Goal: Check status: Check status

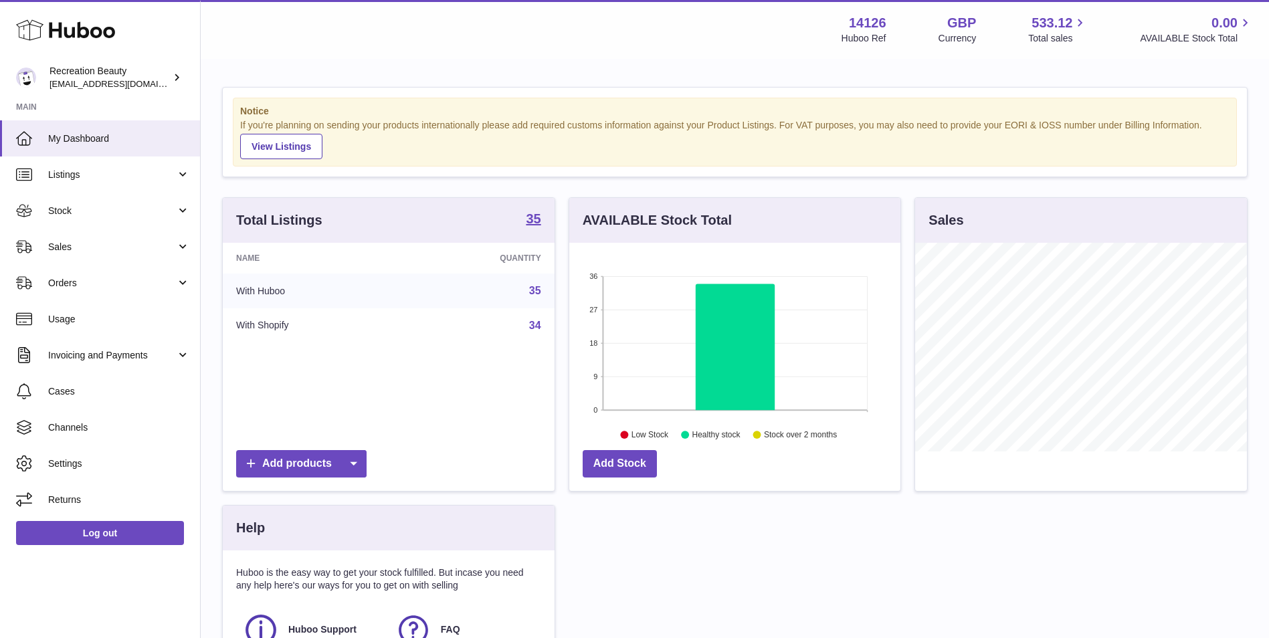
scroll to position [209, 331]
click at [134, 252] on span "Sales" at bounding box center [112, 247] width 128 height 13
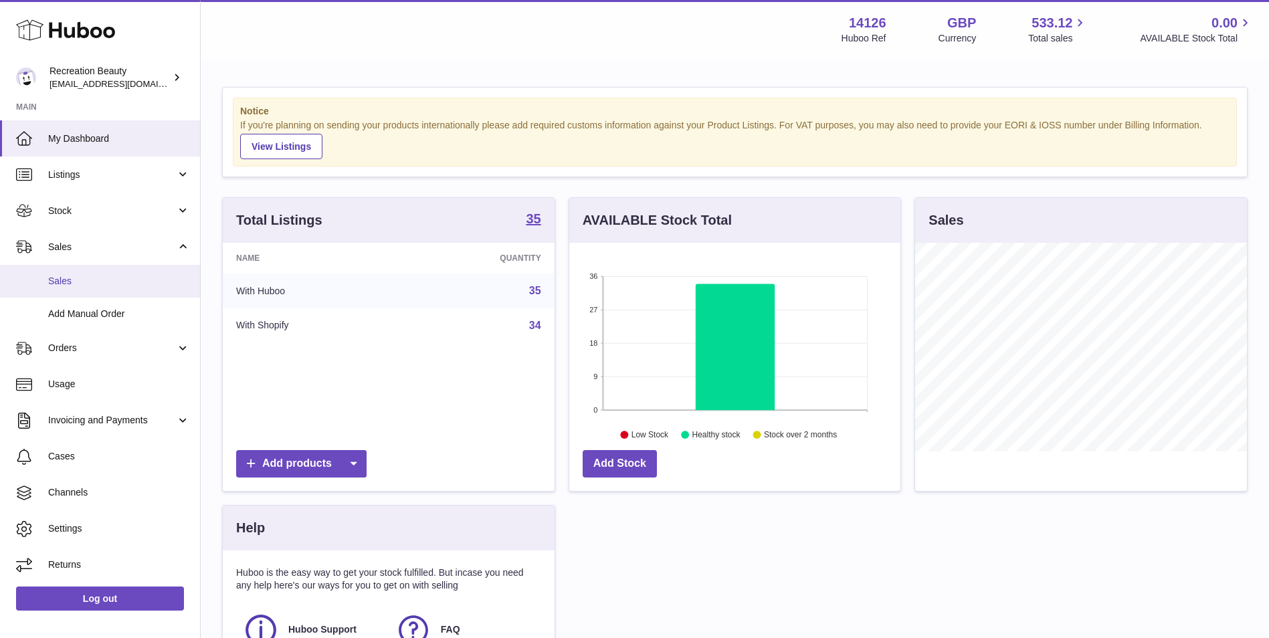
click at [122, 288] on link "Sales" at bounding box center [100, 281] width 200 height 33
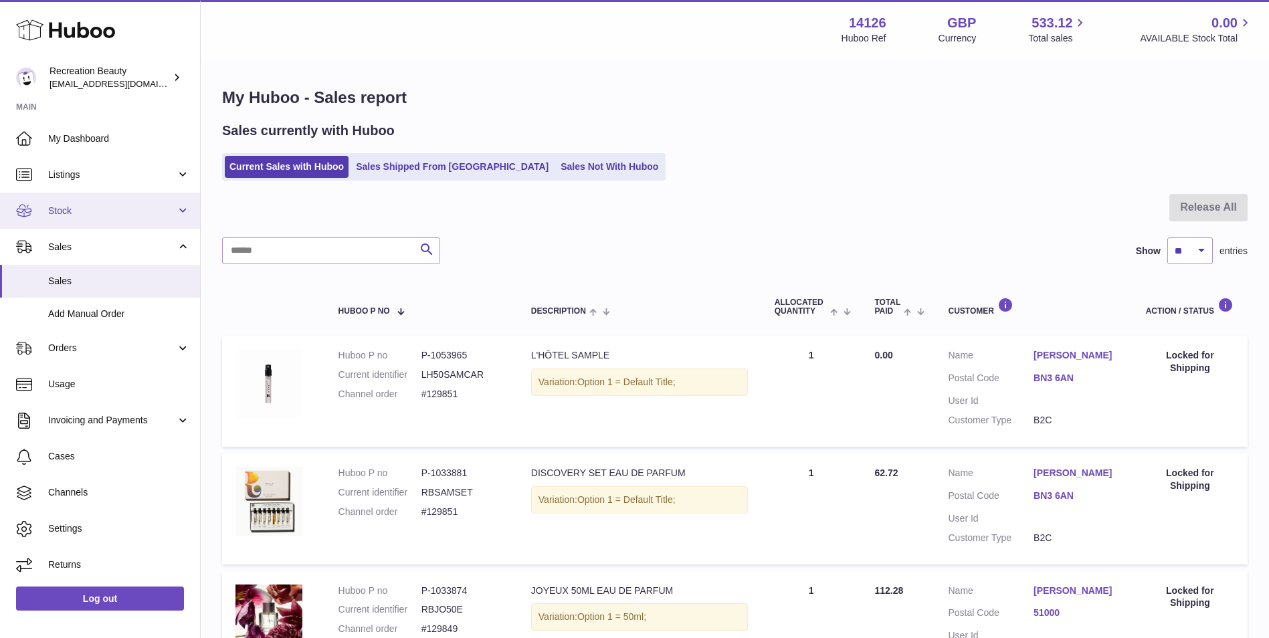
click at [137, 223] on link "Stock" at bounding box center [100, 211] width 200 height 36
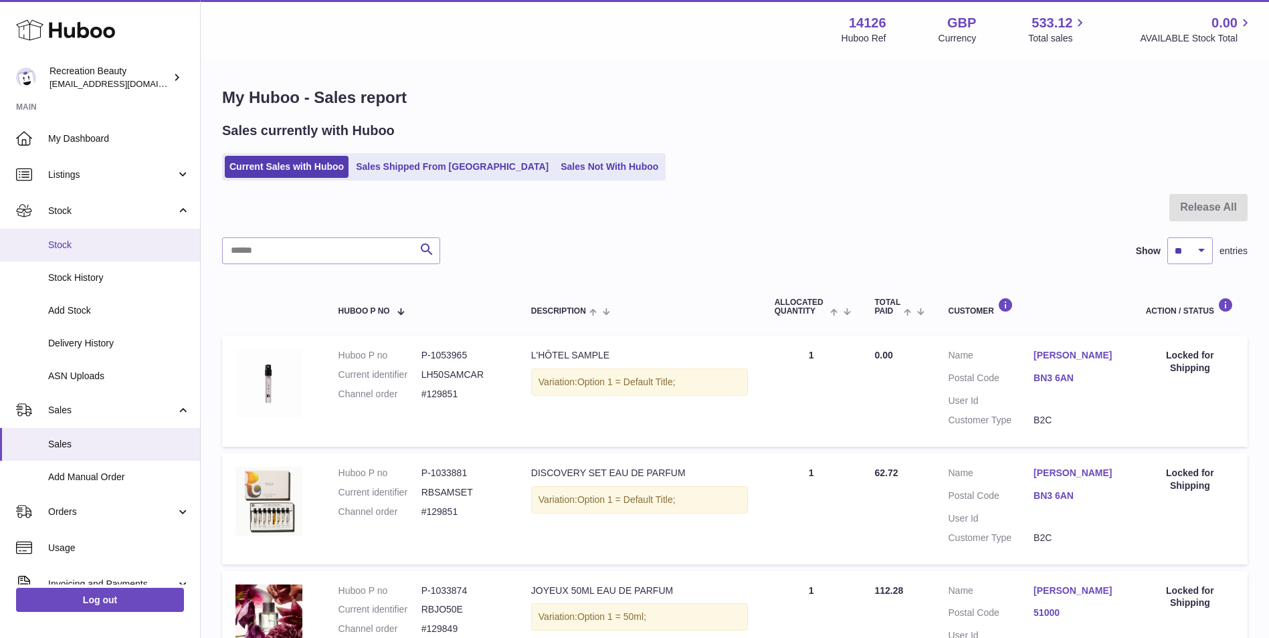
click at [114, 239] on span "Stock" at bounding box center [119, 245] width 142 height 13
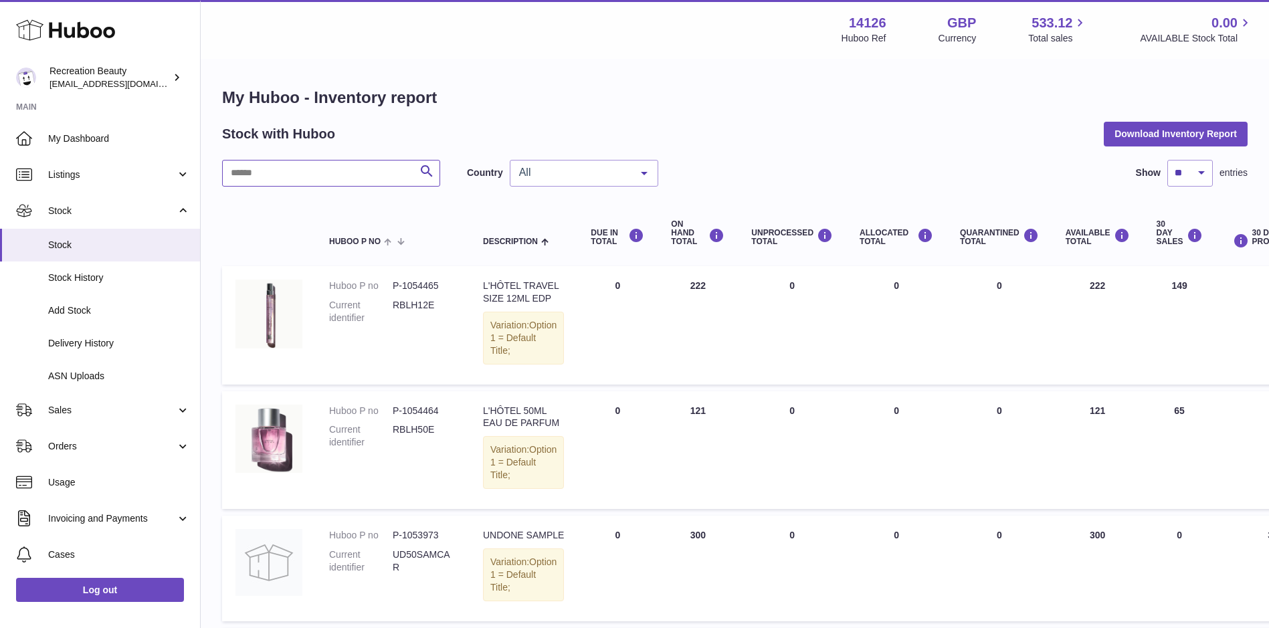
click at [302, 175] on input "text" at bounding box center [331, 173] width 218 height 27
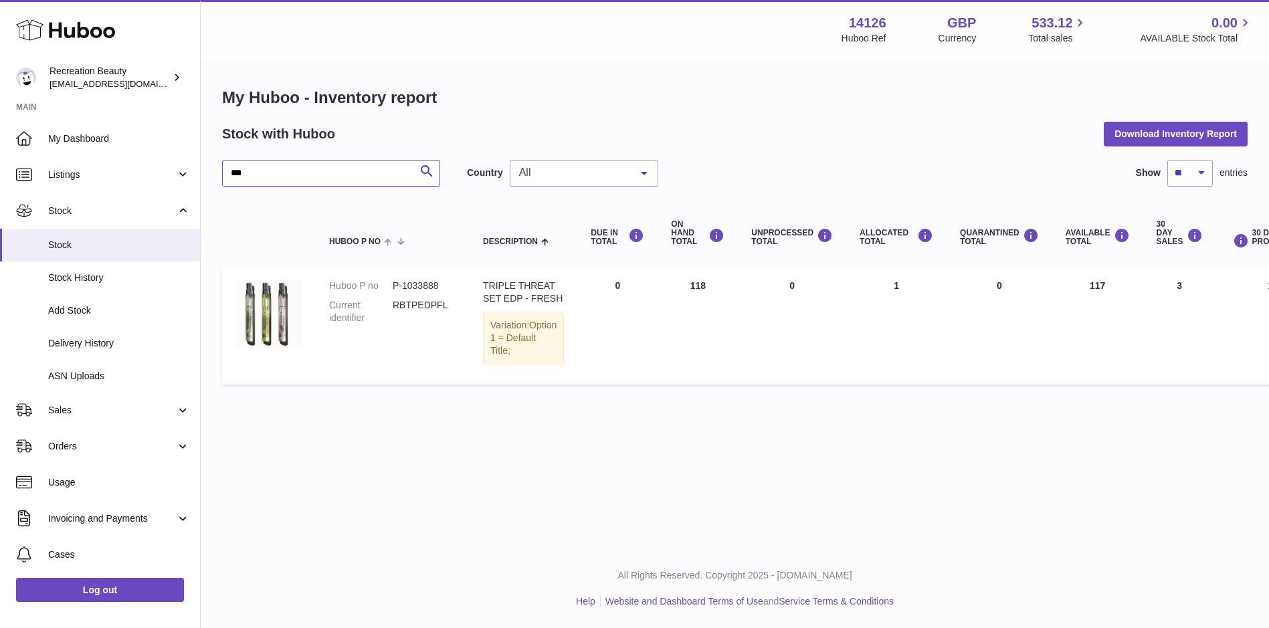
type input "***"
click at [652, 175] on div at bounding box center [644, 173] width 27 height 25
click at [609, 253] on span "NL" at bounding box center [583, 253] width 147 height 27
click at [105, 407] on span "Sales" at bounding box center [112, 410] width 128 height 13
click at [94, 446] on span "Sales" at bounding box center [119, 444] width 142 height 13
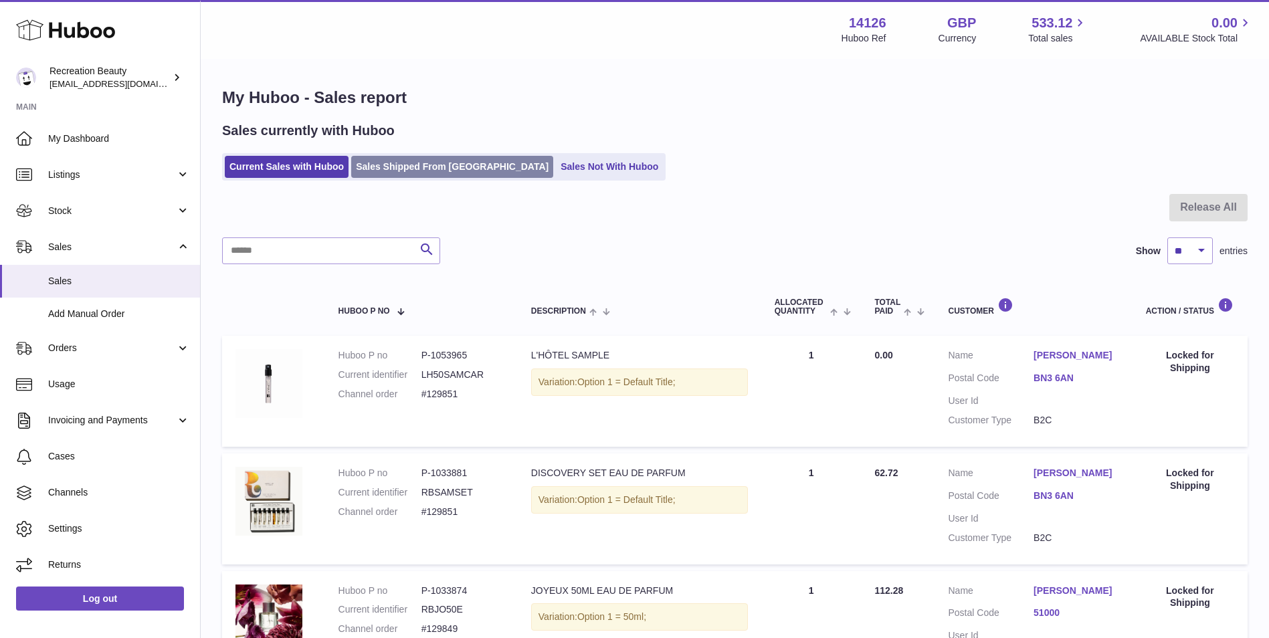
click at [399, 169] on link "Sales Shipped From Huboo" at bounding box center [452, 167] width 202 height 22
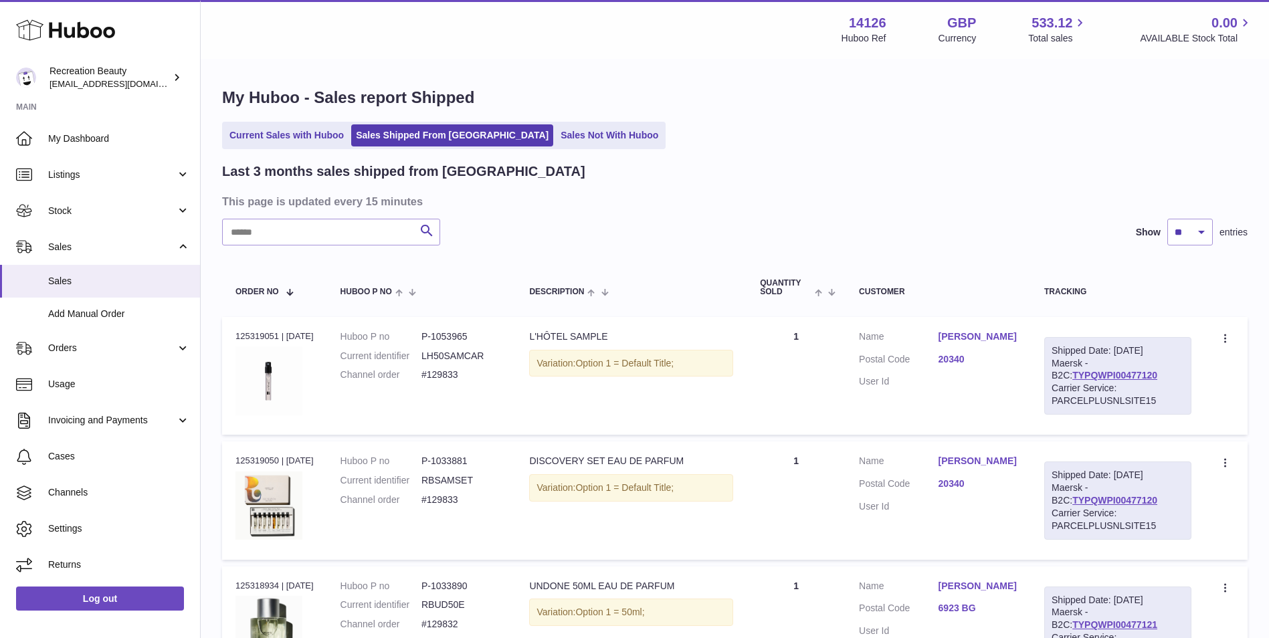
drag, startPoint x: 571, startPoint y: 70, endPoint x: 317, endPoint y: 167, distance: 271.2
click at [276, 224] on input "text" at bounding box center [331, 232] width 218 height 27
paste input "******"
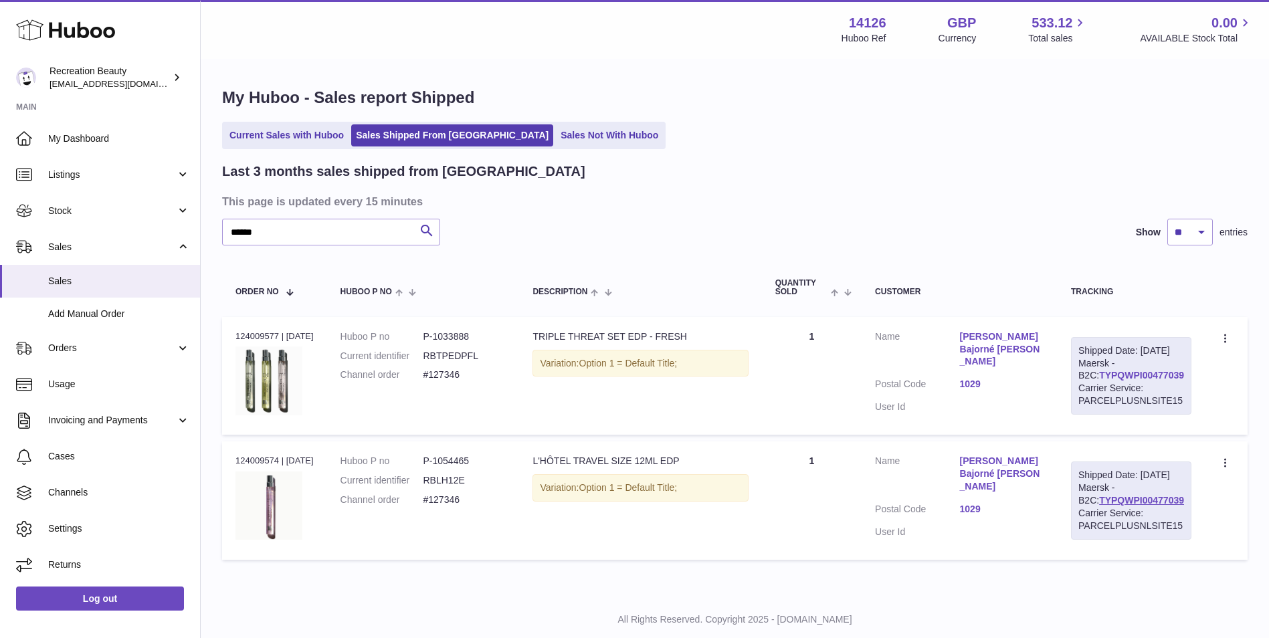
click at [1149, 381] on link "TYPQWPI00477039" at bounding box center [1141, 375] width 85 height 11
click at [272, 231] on input "******" at bounding box center [331, 232] width 218 height 27
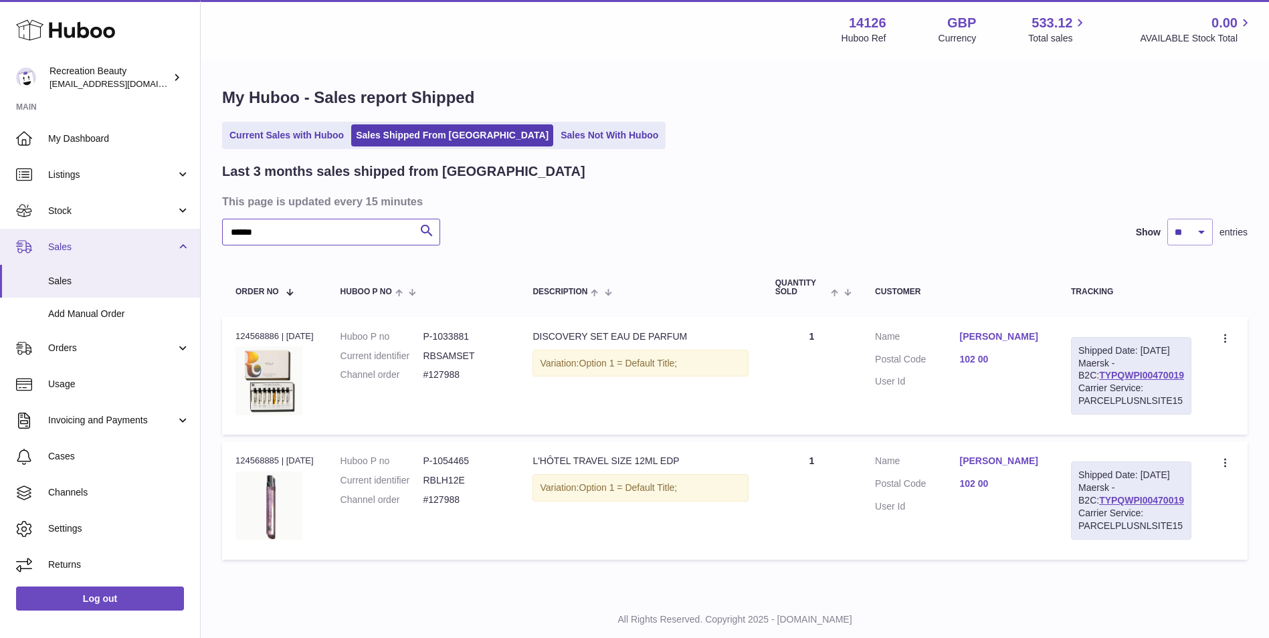
drag, startPoint x: 317, startPoint y: 229, endPoint x: 161, endPoint y: 229, distance: 156.5
click at [161, 229] on div "Huboo Recreation Beauty customercare@recreationbeauty.com Main My Dashboard Lis…" at bounding box center [634, 336] width 1269 height 672
click at [1099, 381] on link "TYPQWPI00470019" at bounding box center [1141, 375] width 85 height 11
click at [969, 335] on link "Iva LIŠKOVÁ" at bounding box center [1002, 336] width 84 height 13
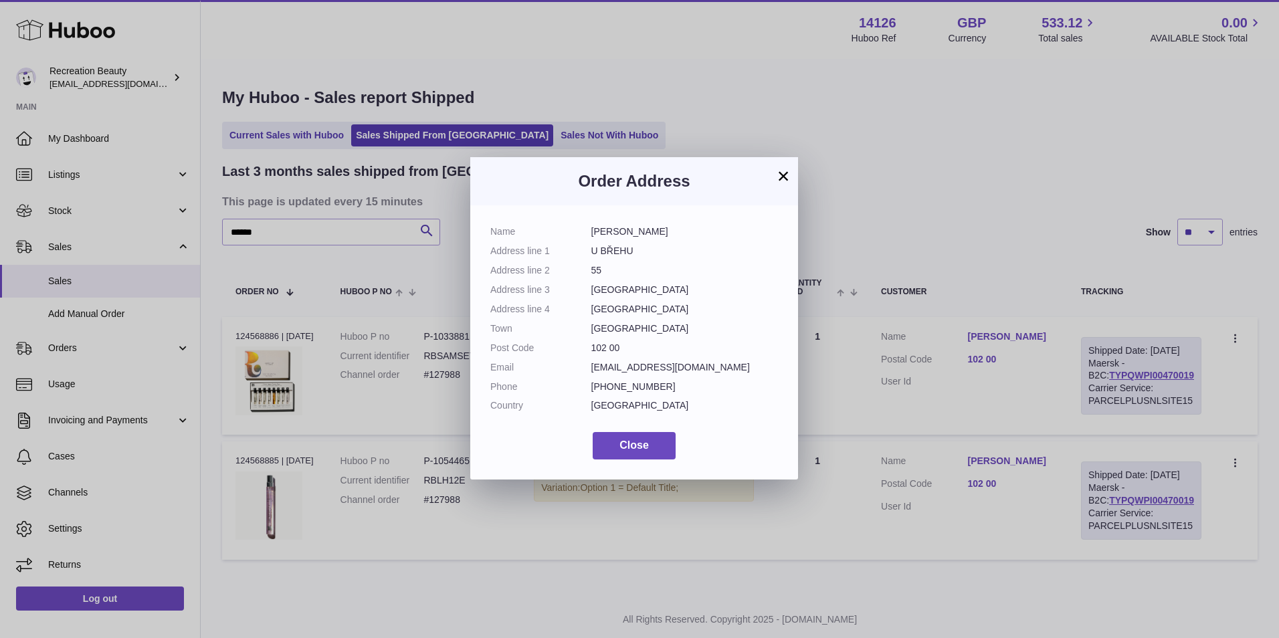
click at [780, 179] on button "×" at bounding box center [783, 176] width 16 height 16
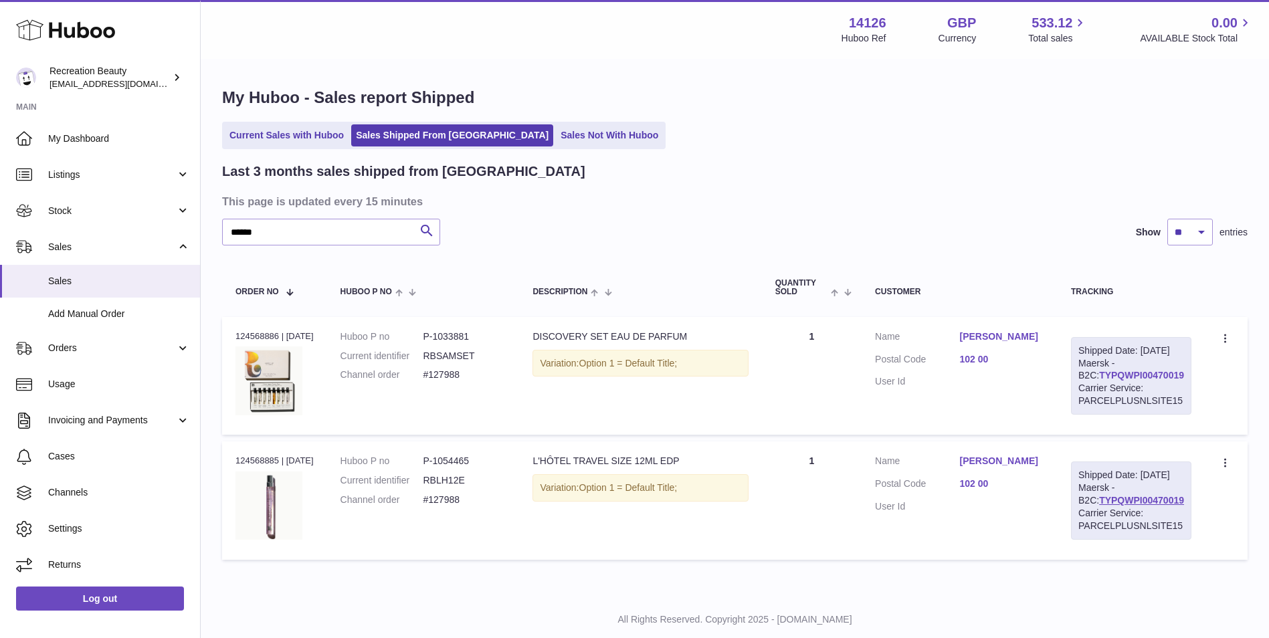
drag, startPoint x: 1174, startPoint y: 384, endPoint x: 1082, endPoint y: 389, distance: 91.8
click at [1082, 389] on div "Shipped Date: 12th Sep 2025 Maersk - B2C: TYPQWPI00470019 Carrier Service: PARC…" at bounding box center [1131, 376] width 120 height 78
copy link "TYPQWPI00470019"
click at [1104, 381] on link "TYPQWPI00470019" at bounding box center [1141, 375] width 85 height 11
drag, startPoint x: 270, startPoint y: 230, endPoint x: 164, endPoint y: 221, distance: 106.8
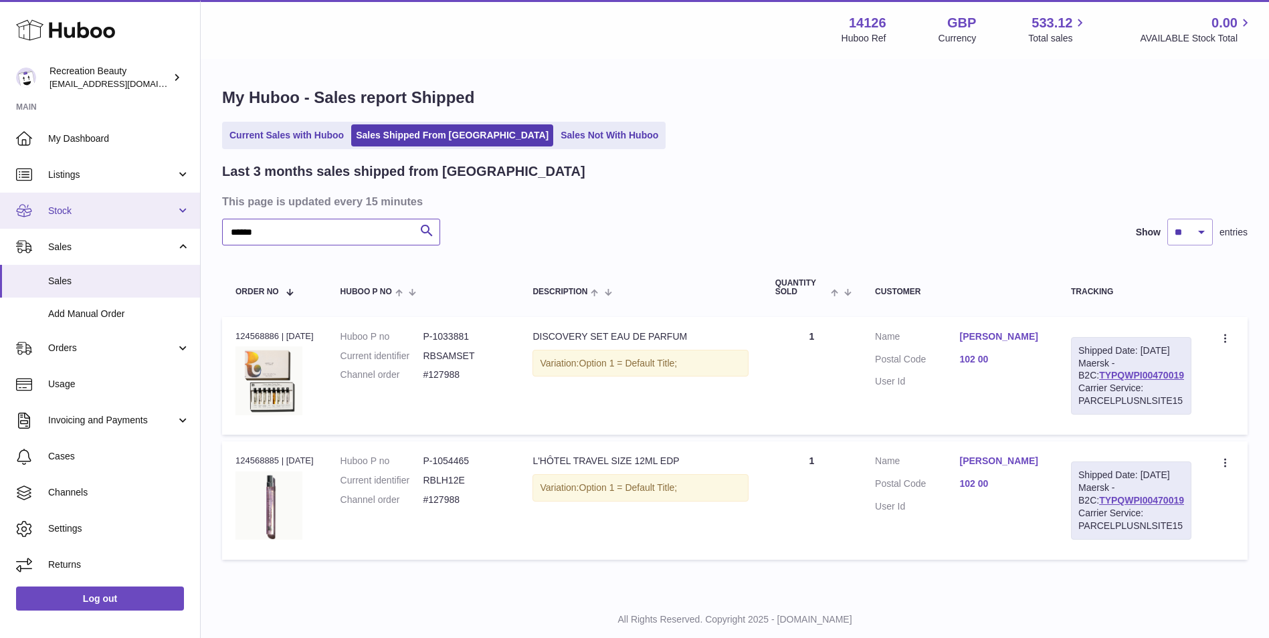
click at [164, 221] on div "Huboo Recreation Beauty customercare@recreationbeauty.com Main My Dashboard Lis…" at bounding box center [634, 336] width 1269 height 672
paste input "text"
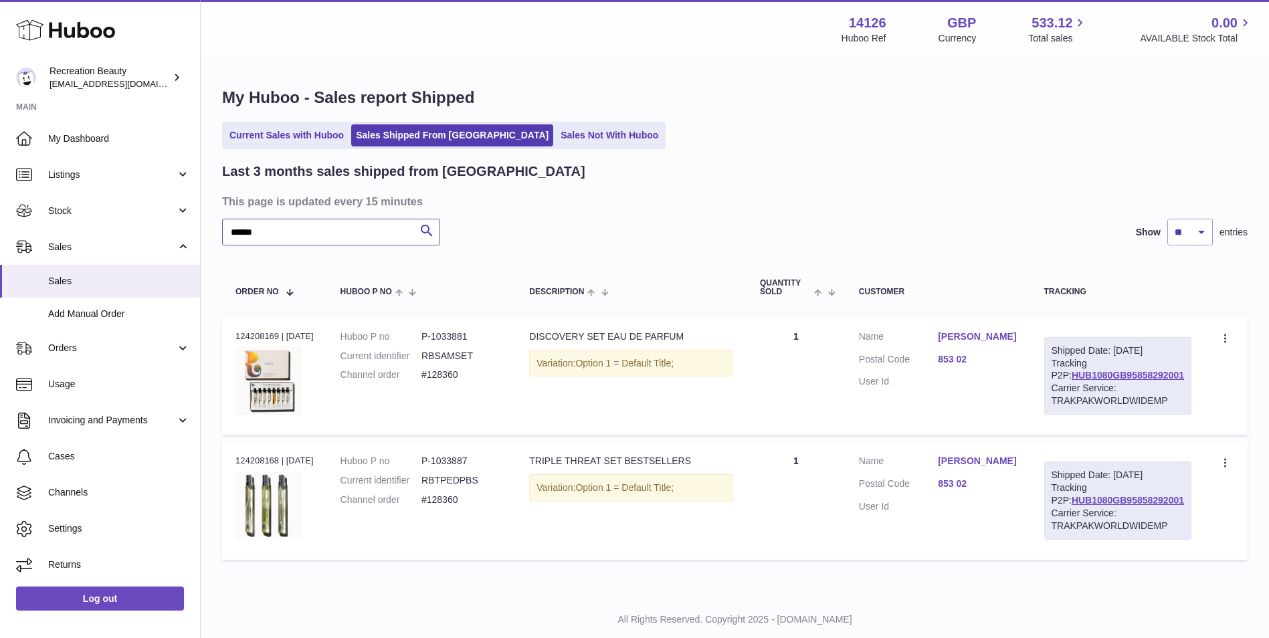
click at [381, 231] on input "******" at bounding box center [331, 232] width 218 height 27
type input "******"
click at [1078, 381] on link "HUB1080GB95858292001" at bounding box center [1128, 375] width 112 height 11
click at [284, 223] on input "******" at bounding box center [331, 232] width 218 height 27
drag, startPoint x: 284, startPoint y: 224, endPoint x: 176, endPoint y: 223, distance: 108.4
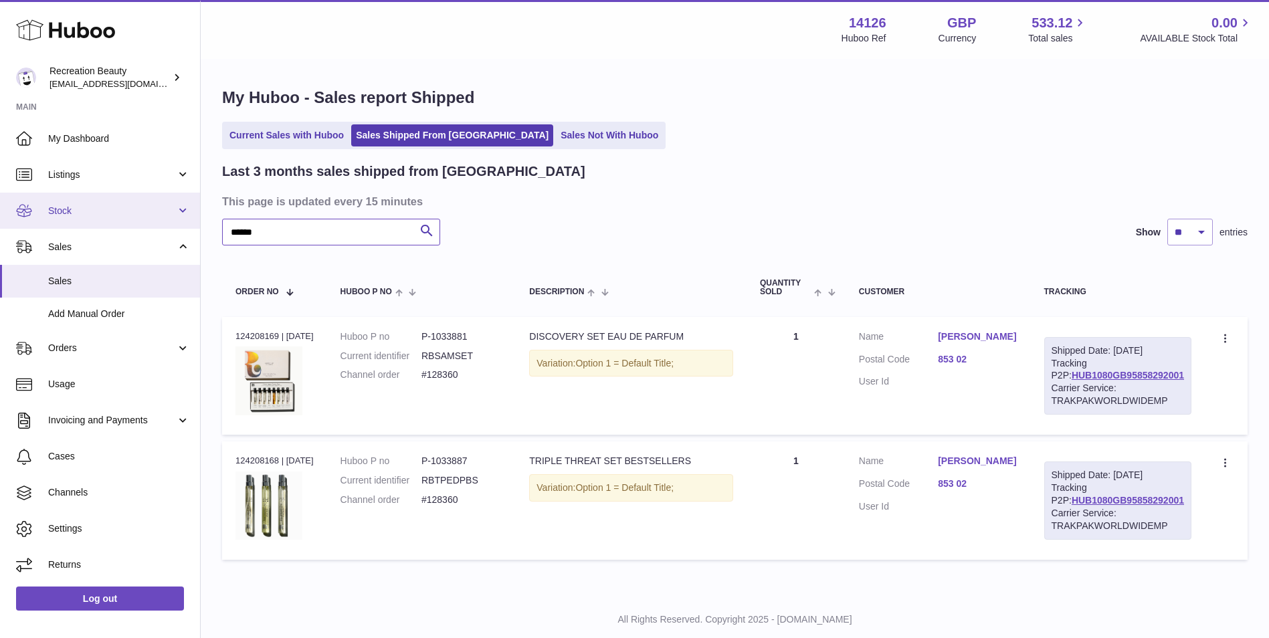
click at [176, 223] on div "Huboo Recreation Beauty customercare@recreationbeauty.com Main My Dashboard Lis…" at bounding box center [634, 336] width 1269 height 672
type input "******"
click at [288, 123] on ul "Current Sales with Huboo Sales Shipped From Huboo Sales Not With Huboo" at bounding box center [444, 135] width 444 height 27
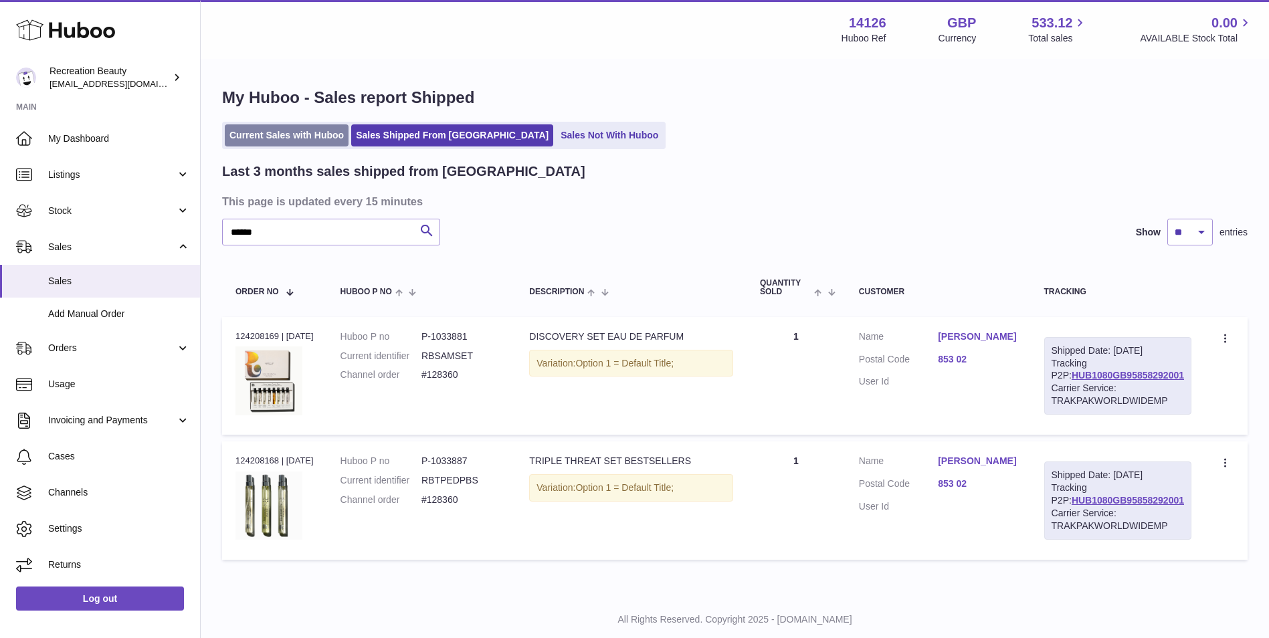
click at [290, 128] on link "Current Sales with Huboo" at bounding box center [287, 135] width 124 height 22
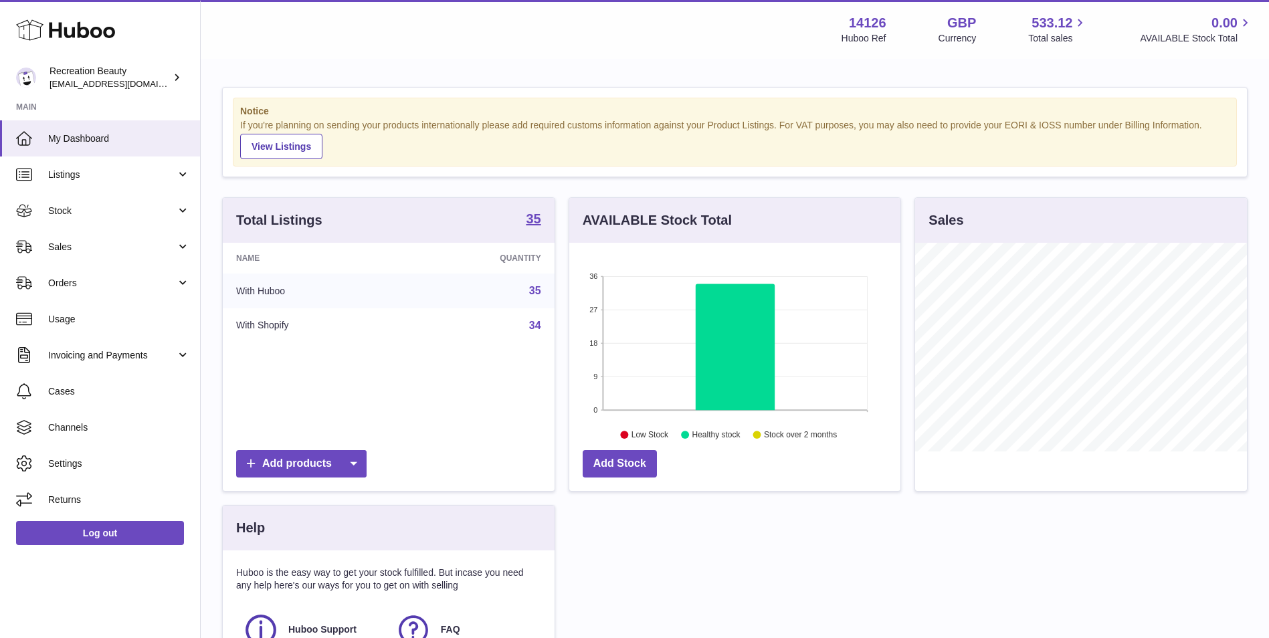
scroll to position [209, 331]
click at [142, 238] on link "Sales" at bounding box center [100, 247] width 200 height 36
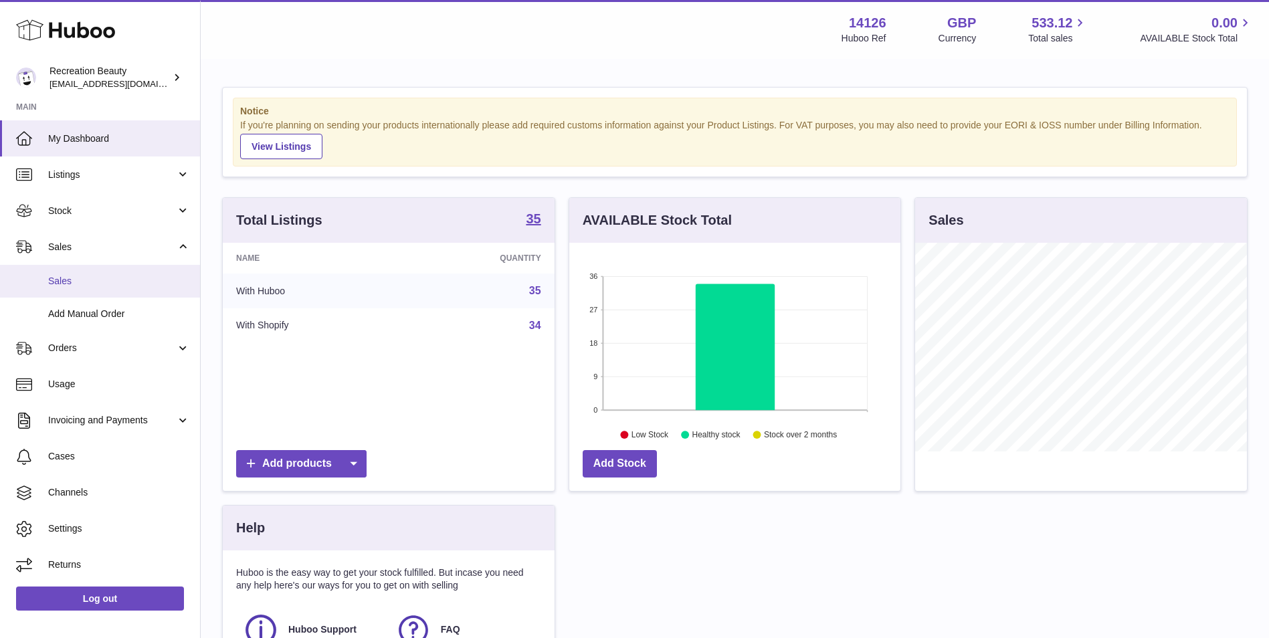
click at [101, 289] on link "Sales" at bounding box center [100, 281] width 200 height 33
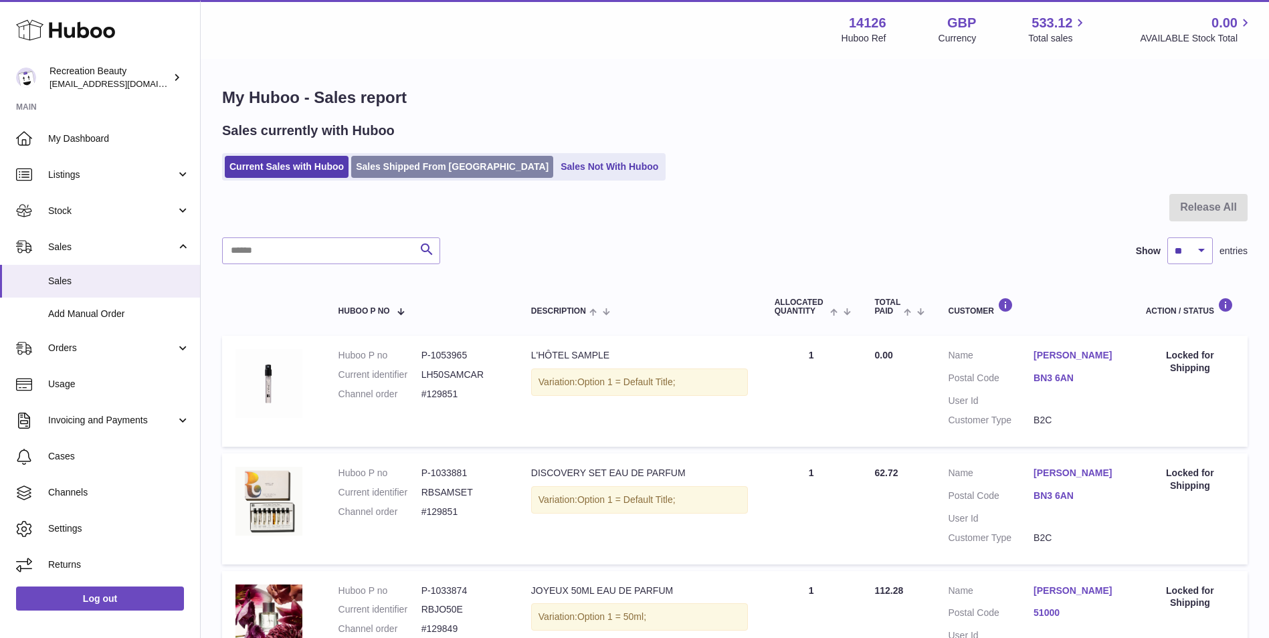
click at [386, 171] on link "Sales Shipped From [GEOGRAPHIC_DATA]" at bounding box center [452, 167] width 202 height 22
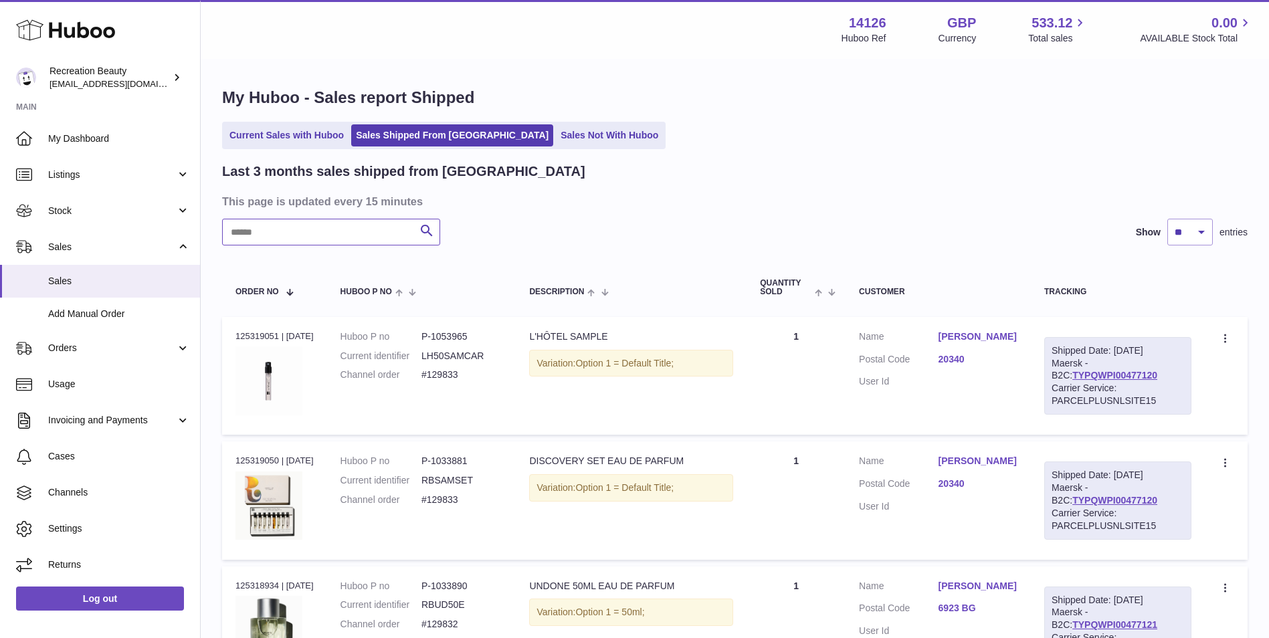
click at [336, 228] on input "text" at bounding box center [331, 232] width 218 height 27
paste input "******"
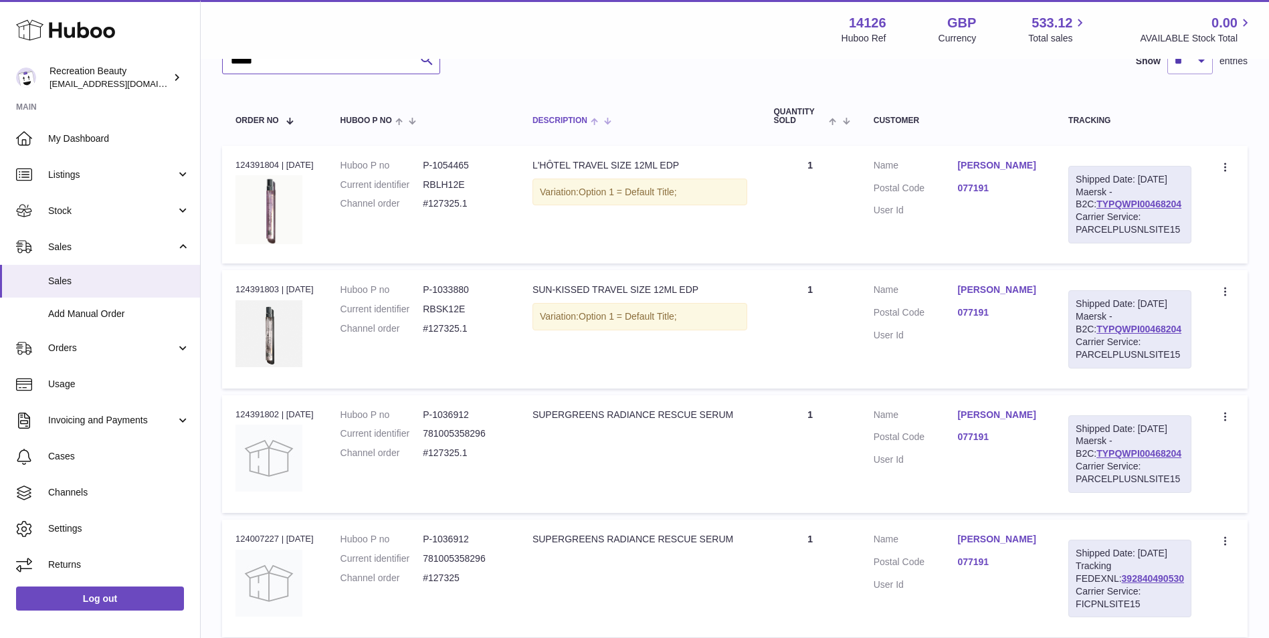
scroll to position [173, 0]
type input "******"
click at [1122, 207] on link "TYPQWPI00468204" at bounding box center [1138, 202] width 85 height 11
